Goal: Check status: Check status

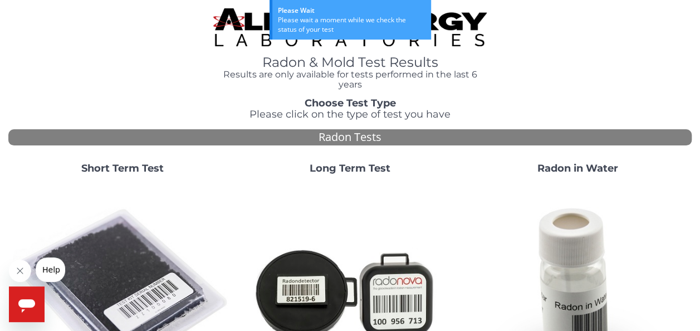
click at [121, 168] on strong "Short Term Test" at bounding box center [122, 168] width 82 height 12
